Goal: Check status: Check status

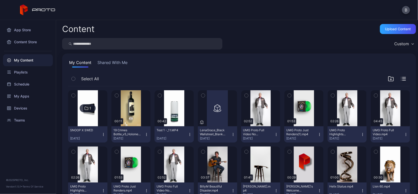
click at [118, 64] on button "Shared With Me" at bounding box center [112, 64] width 32 height 8
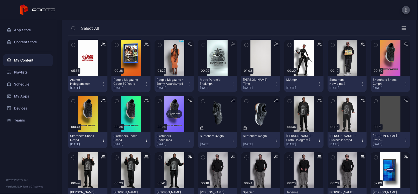
scroll to position [50, 0]
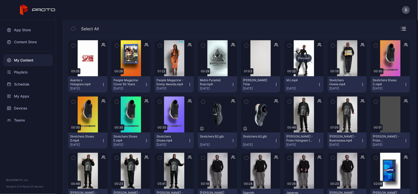
click at [300, 56] on div "Preview" at bounding box center [304, 58] width 16 height 8
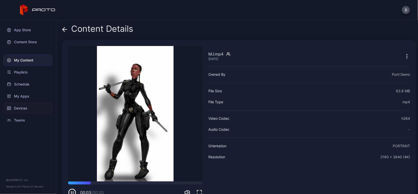
click at [24, 109] on div "Devices" at bounding box center [28, 108] width 50 height 12
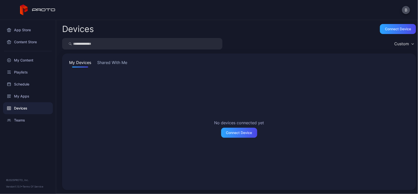
click at [111, 64] on button "Shared With Me" at bounding box center [112, 64] width 32 height 8
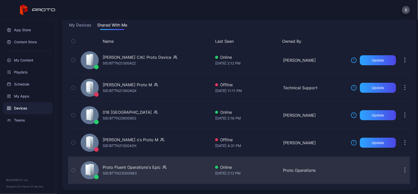
scroll to position [38, 0]
click at [148, 168] on div "Proto Fluent Operations's Epic" at bounding box center [132, 168] width 58 height 6
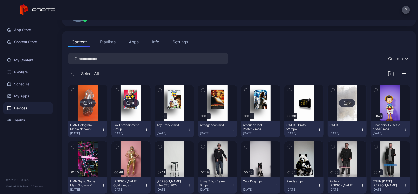
scroll to position [45, 0]
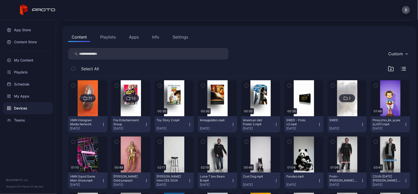
click at [137, 112] on img at bounding box center [131, 98] width 20 height 36
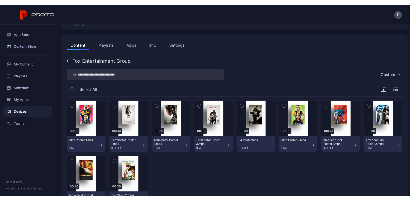
scroll to position [51, 0]
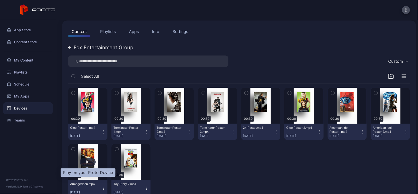
click at [91, 158] on div "button" at bounding box center [88, 162] width 16 height 8
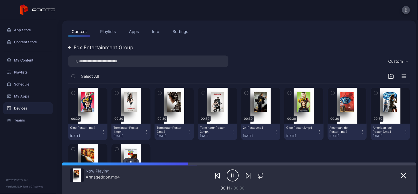
click at [132, 154] on button "button" at bounding box center [131, 162] width 39 height 36
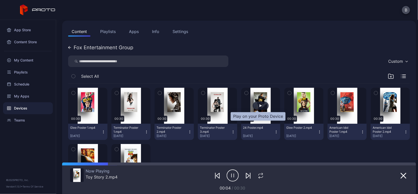
click at [260, 105] on div "button" at bounding box center [261, 106] width 16 height 8
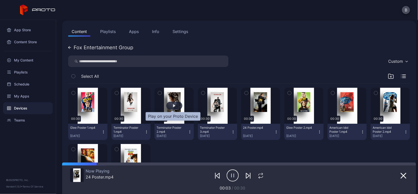
click at [173, 103] on div "button" at bounding box center [174, 106] width 16 height 8
